Goal: Obtain resource: Download file/media

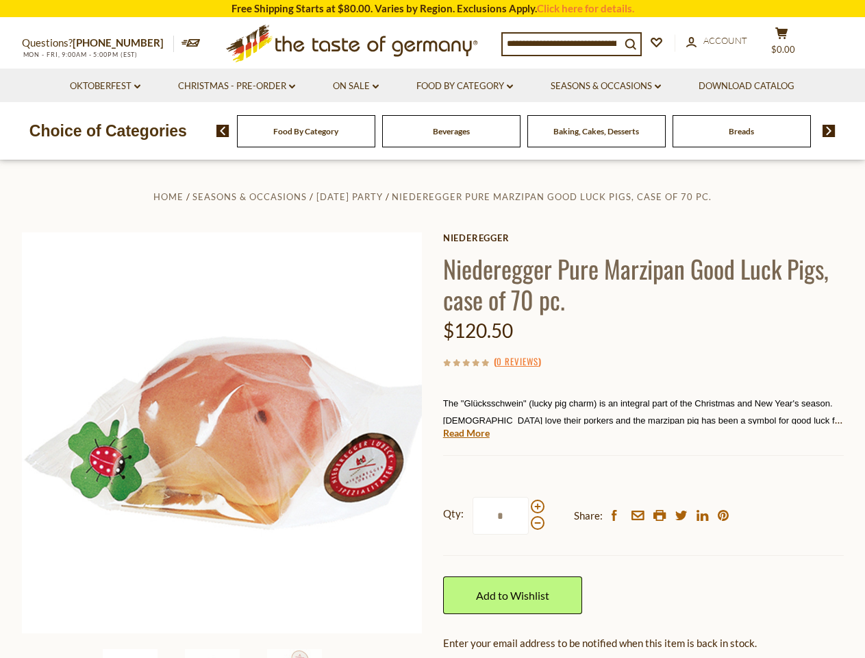
click at [432, 329] on div "Home Seasons & Occasions [DATE] Party Niederegger Pure Marzipan Good Luck Pigs,…" at bounding box center [433, 473] width 843 height 571
click at [791, 44] on span "$0.00" at bounding box center [783, 49] width 24 height 11
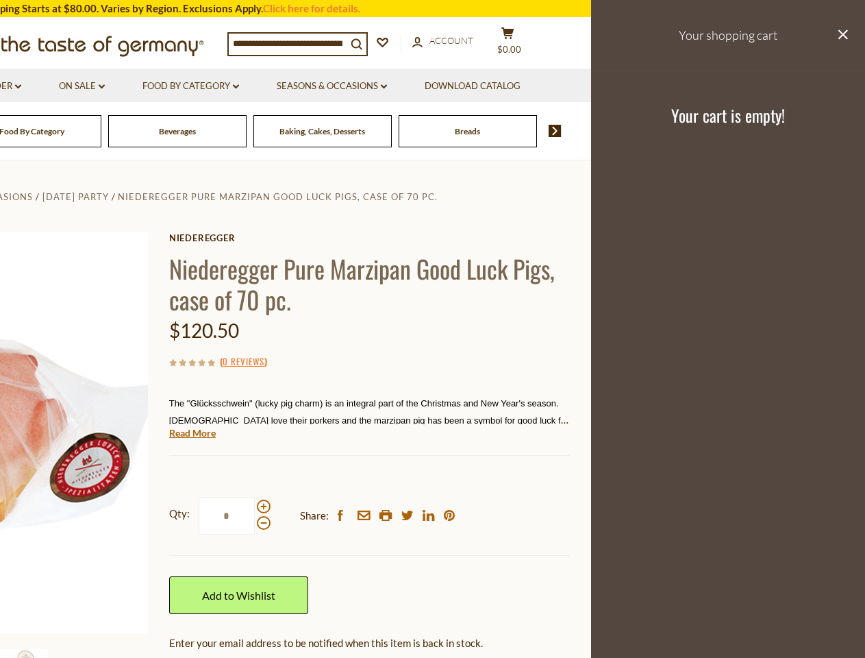
click at [236, 86] on icon at bounding box center [236, 86] width 6 height 4
click at [356, 86] on link "Seasons & Occasions dropdown_arrow" at bounding box center [332, 86] width 110 height 15
click at [467, 86] on link "Download Catalog" at bounding box center [473, 86] width 96 height 15
click at [608, 86] on footer "Your cart is empty!" at bounding box center [728, 115] width 274 height 88
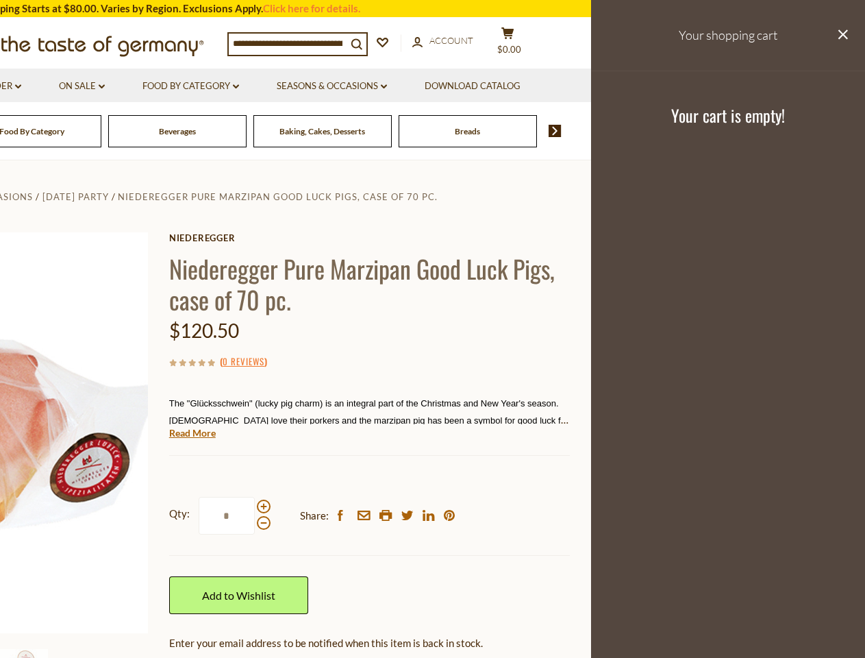
click at [101, 131] on div "Breads" at bounding box center [32, 131] width 138 height 32
click at [101, 131] on div "Beverages" at bounding box center [32, 131] width 138 height 32
click at [824, 131] on footer "Your cart is empty!" at bounding box center [728, 115] width 274 height 88
